Goal: Task Accomplishment & Management: Use online tool/utility

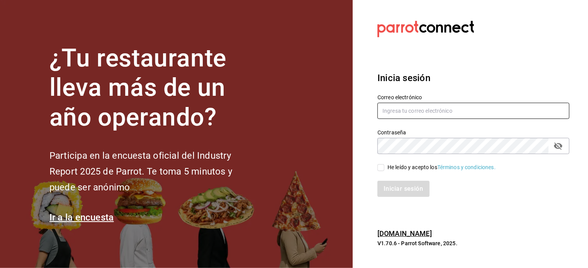
click at [415, 115] on input "text" at bounding box center [474, 111] width 192 height 16
type input "[EMAIL_ADDRESS][DOMAIN_NAME]"
click at [380, 169] on input "He leído y acepto los Términos y condiciones." at bounding box center [381, 167] width 7 height 7
checkbox input "true"
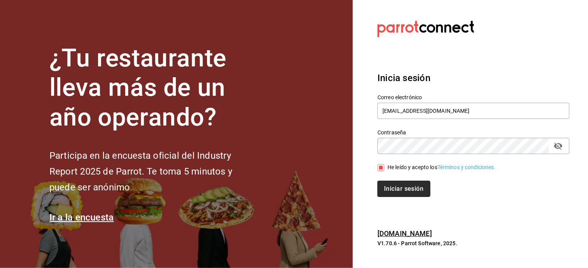
click at [399, 188] on button "Iniciar sesión" at bounding box center [404, 189] width 53 height 16
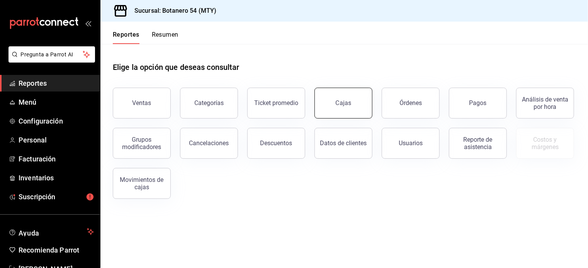
click at [332, 107] on link "Cajas" at bounding box center [344, 103] width 58 height 31
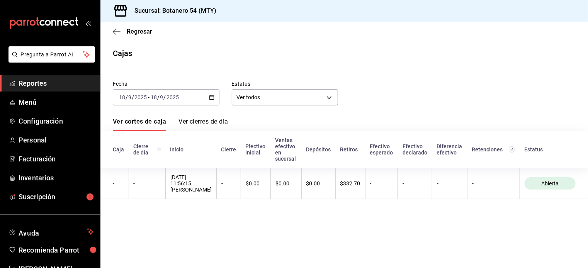
click at [213, 99] on \(Stroke\) "button" at bounding box center [211, 97] width 5 height 4
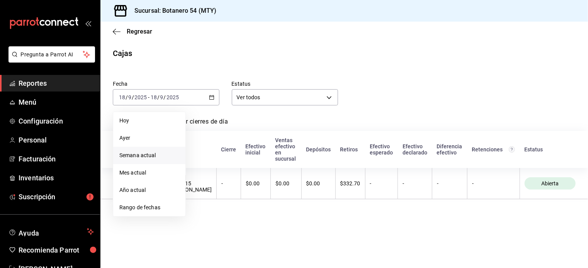
click at [141, 157] on span "Semana actual" at bounding box center [149, 155] width 60 height 8
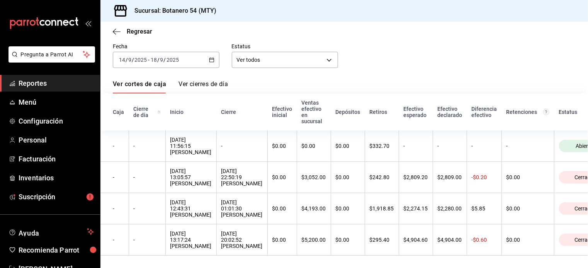
scroll to position [48, 0]
click at [195, 80] on link "Ver cierres de día" at bounding box center [203, 86] width 49 height 13
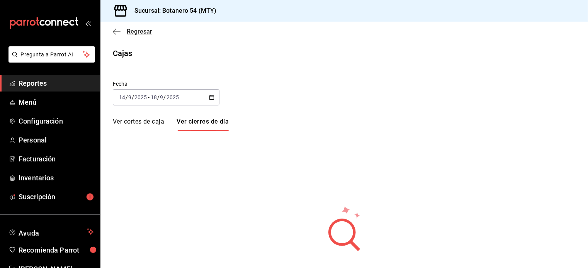
click at [116, 34] on icon "button" at bounding box center [114, 32] width 3 height 6
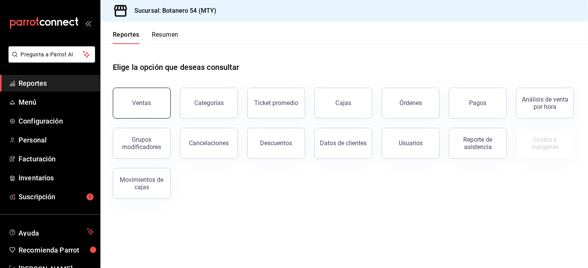
click at [146, 100] on div "Ventas" at bounding box center [142, 102] width 19 height 7
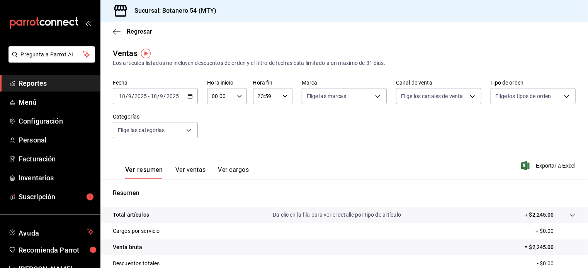
click at [189, 99] on div "[DATE] [DATE] - [DATE] [DATE]" at bounding box center [155, 96] width 85 height 16
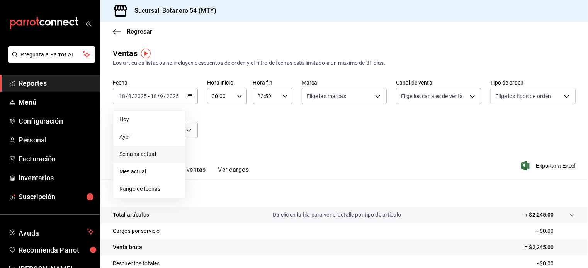
click at [140, 151] on span "Semana actual" at bounding box center [149, 154] width 60 height 8
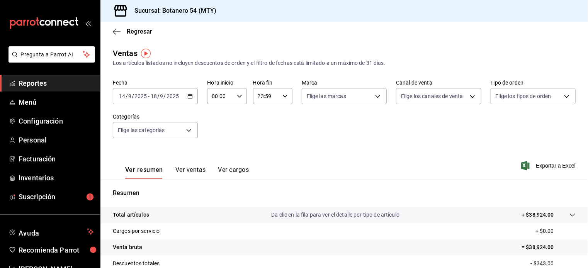
click at [190, 96] on icon "button" at bounding box center [189, 96] width 5 height 5
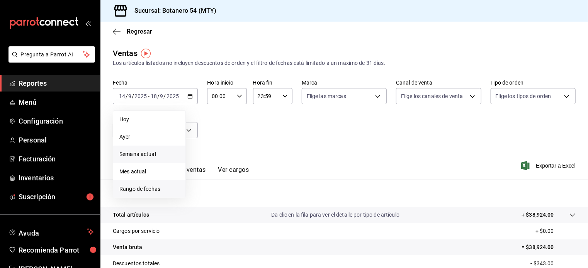
click at [138, 190] on span "Rango de fechas" at bounding box center [149, 189] width 60 height 8
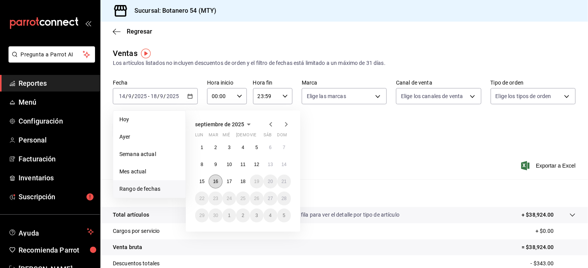
click at [218, 179] on abbr "16" at bounding box center [215, 181] width 5 height 5
click at [218, 179] on button "Ver cargos" at bounding box center [233, 172] width 31 height 13
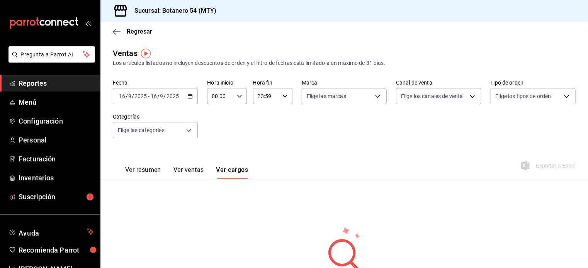
click at [198, 171] on button "Ver ventas" at bounding box center [189, 172] width 31 height 13
click at [154, 169] on button "Ver resumen" at bounding box center [143, 172] width 36 height 13
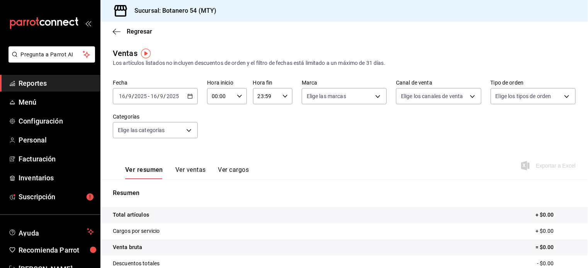
click at [191, 95] on icon "button" at bounding box center [189, 96] width 5 height 5
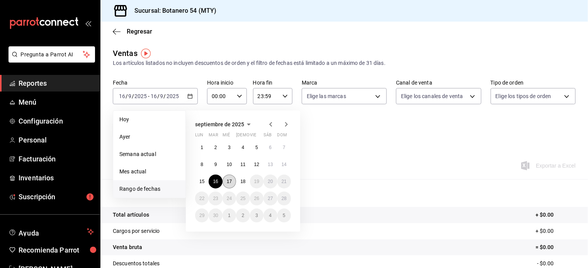
click at [229, 183] on abbr "17" at bounding box center [229, 181] width 5 height 5
click at [229, 183] on div "Resumen Total artículos + $0.00 Cargos por servicio + $0.00 Venta bruta = $0.00…" at bounding box center [344, 262] width 488 height 166
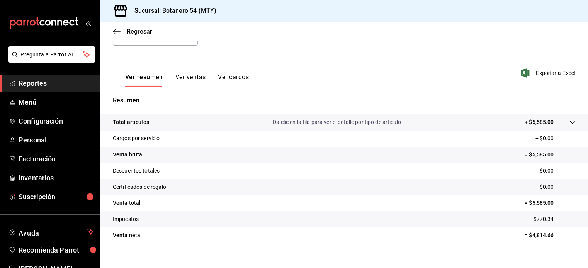
scroll to position [102, 0]
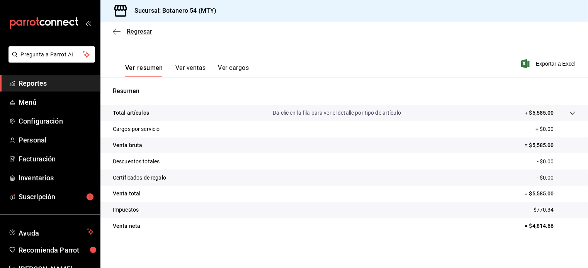
click at [136, 31] on span "Regresar" at bounding box center [140, 31] width 26 height 7
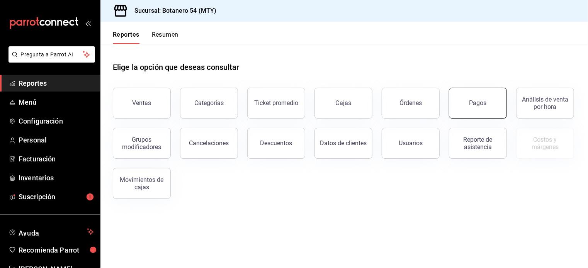
click at [466, 109] on button "Pagos" at bounding box center [478, 103] width 58 height 31
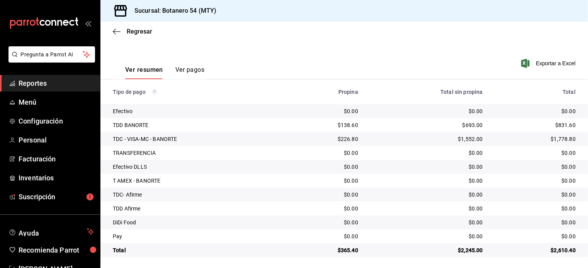
scroll to position [101, 0]
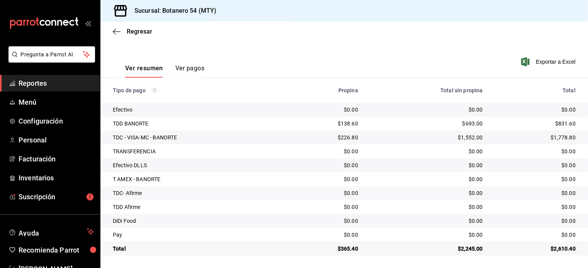
click at [192, 71] on button "Ver pagos" at bounding box center [189, 71] width 29 height 13
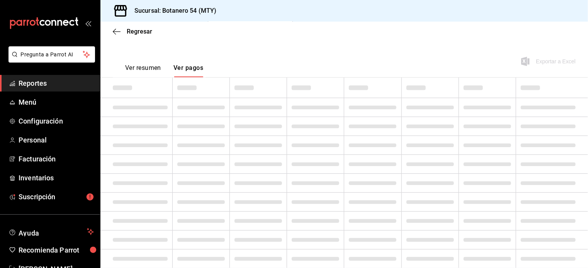
scroll to position [19, 0]
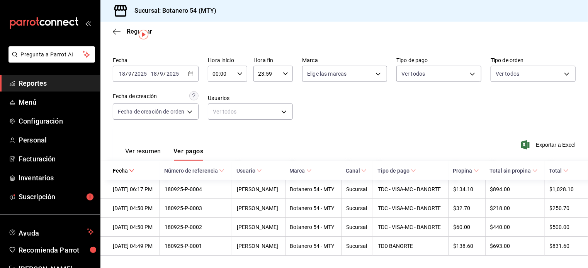
click at [192, 73] on icon "button" at bounding box center [190, 73] width 5 height 5
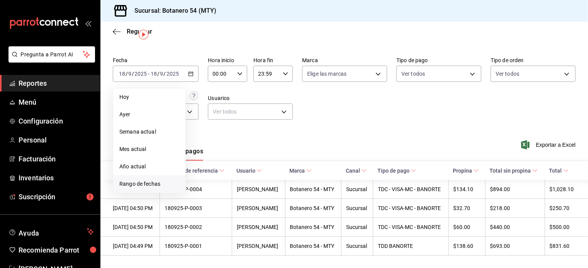
click at [143, 181] on span "Rango de fechas" at bounding box center [149, 184] width 60 height 8
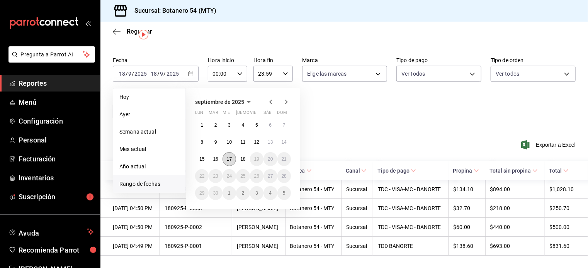
click at [230, 158] on abbr "17" at bounding box center [229, 159] width 5 height 5
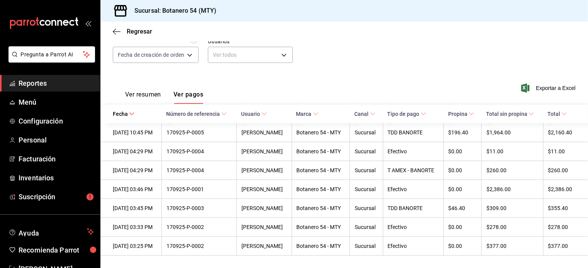
scroll to position [76, 0]
click at [149, 91] on button "Ver resumen" at bounding box center [143, 97] width 36 height 13
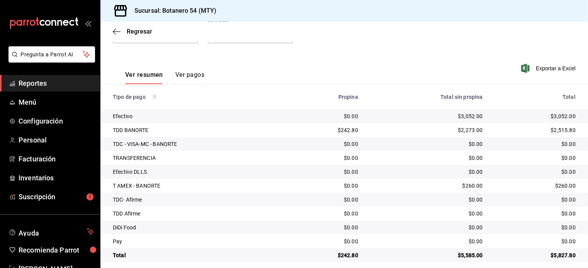
scroll to position [101, 0]
